Goal: Transaction & Acquisition: Book appointment/travel/reservation

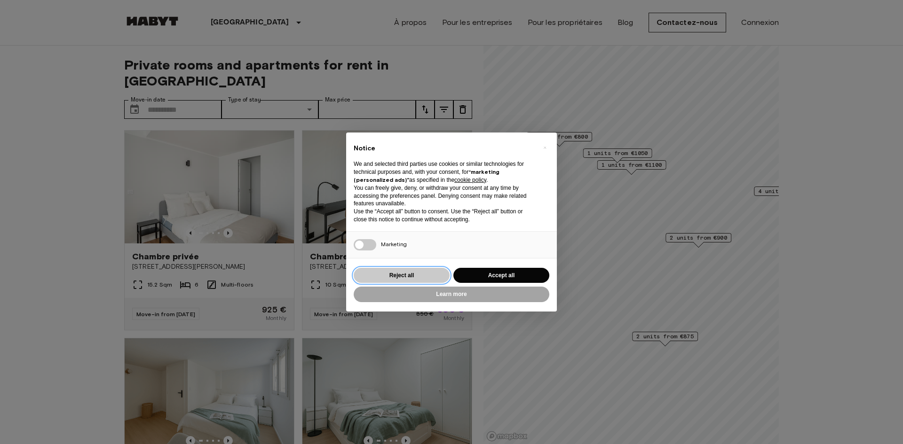
click at [399, 276] on button "Reject all" at bounding box center [402, 276] width 96 height 16
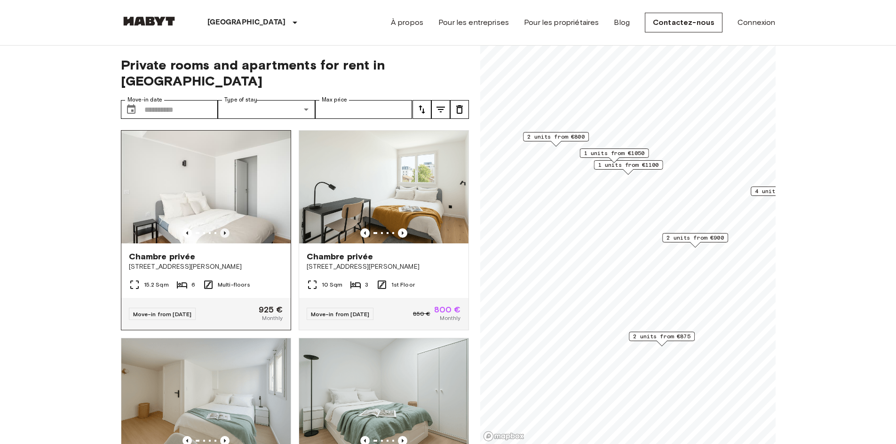
click at [224, 229] on icon "Previous image" at bounding box center [224, 233] width 9 height 9
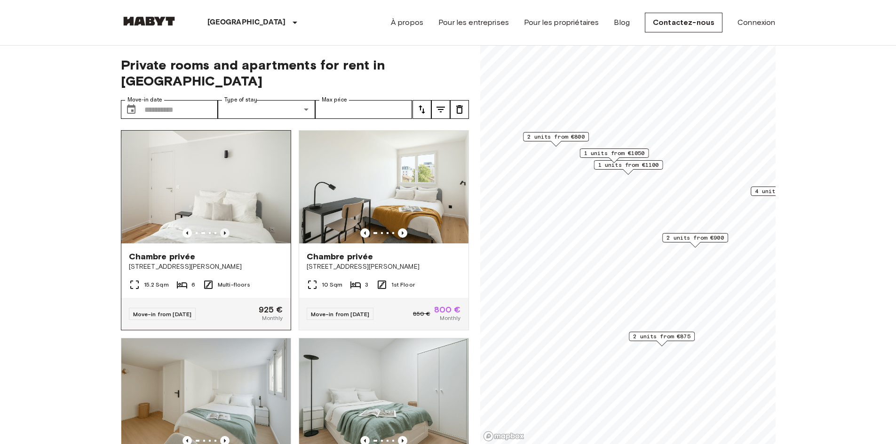
click at [224, 229] on icon "Previous image" at bounding box center [224, 233] width 9 height 9
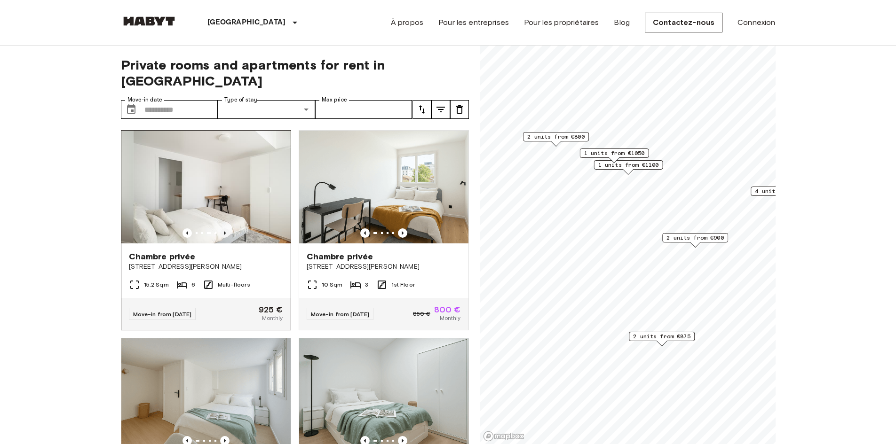
click at [224, 229] on icon "Previous image" at bounding box center [224, 233] width 9 height 9
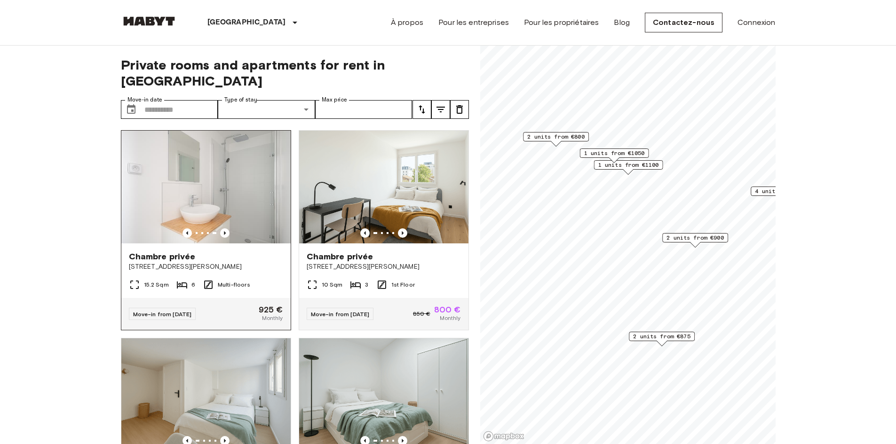
click at [245, 251] on div "Chambre privée" at bounding box center [206, 256] width 154 height 11
